Goal: Book appointment/travel/reservation

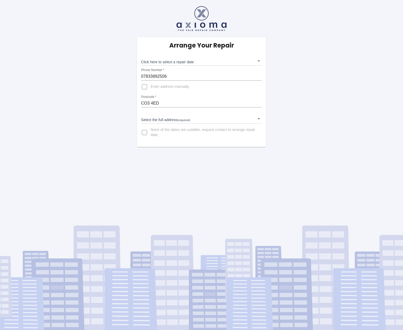
click at [259, 61] on body "Arrange Your Repair Click here to select a repair date ​ Phone Number   * 07833…" at bounding box center [201, 165] width 403 height 330
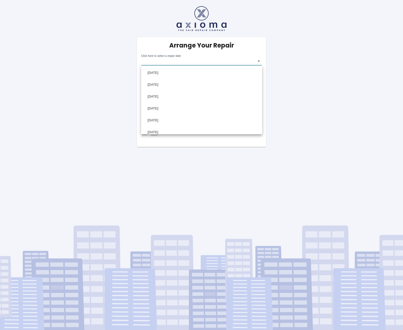
click at [297, 93] on div at bounding box center [201, 165] width 403 height 330
click at [297, 93] on div "Arrange Your Repair Click here to select a repair date ​ Phone Number   * 07833…" at bounding box center [201, 73] width 411 height 147
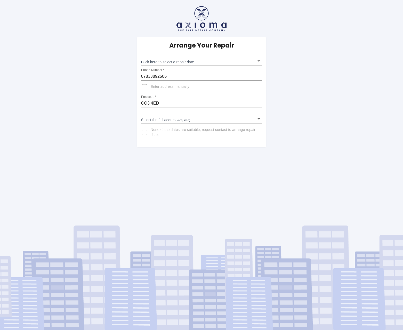
click at [174, 104] on input "CO3 4ED" at bounding box center [201, 103] width 121 height 8
click at [147, 87] on input "Enter address manually" at bounding box center [144, 87] width 12 height 12
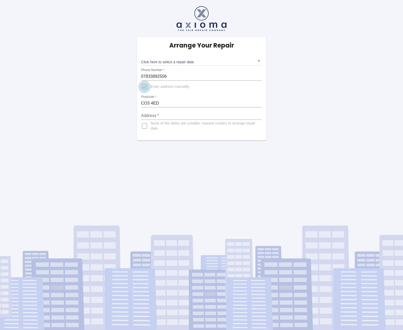
click at [147, 87] on input "Enter address manually" at bounding box center [144, 87] width 12 height 12
checkbox input "false"
click at [323, 75] on div "Arrange Your Repair Click here to select a repair date ​ Phone Number   * 07833…" at bounding box center [201, 73] width 411 height 147
click at [266, 200] on div "Arrange Your Repair Click here to select a repair date ​ Phone Number   * 07833…" at bounding box center [201, 165] width 403 height 330
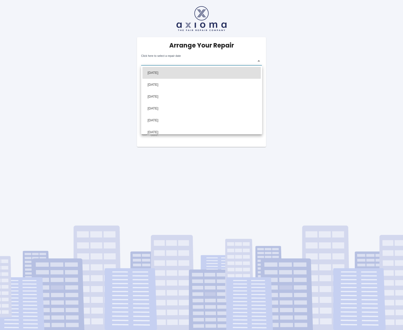
click at [260, 61] on body "Arrange Your Repair Click here to select a repair date ​ Phone Number   * 07833…" at bounding box center [201, 165] width 403 height 330
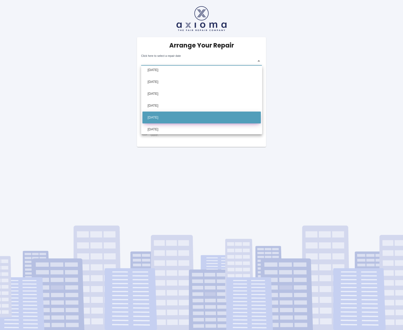
click at [169, 118] on li "[DATE]" at bounding box center [202, 118] width 119 height 12
type input "2025-11-05T00:00:00.000Z"
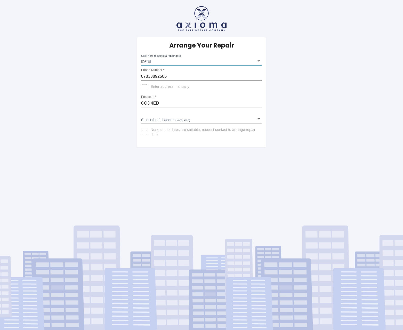
click at [258, 60] on body "Arrange Your Repair Click here to select a repair date Wed Nov 05 2025 2025-11-…" at bounding box center [201, 165] width 403 height 330
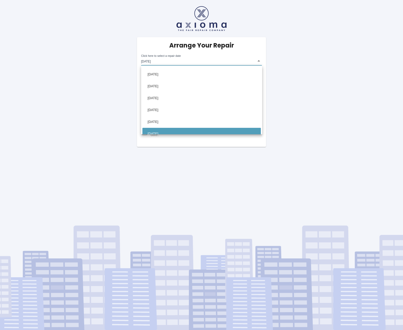
scroll to position [41, 0]
